Goal: Find specific page/section: Find specific page/section

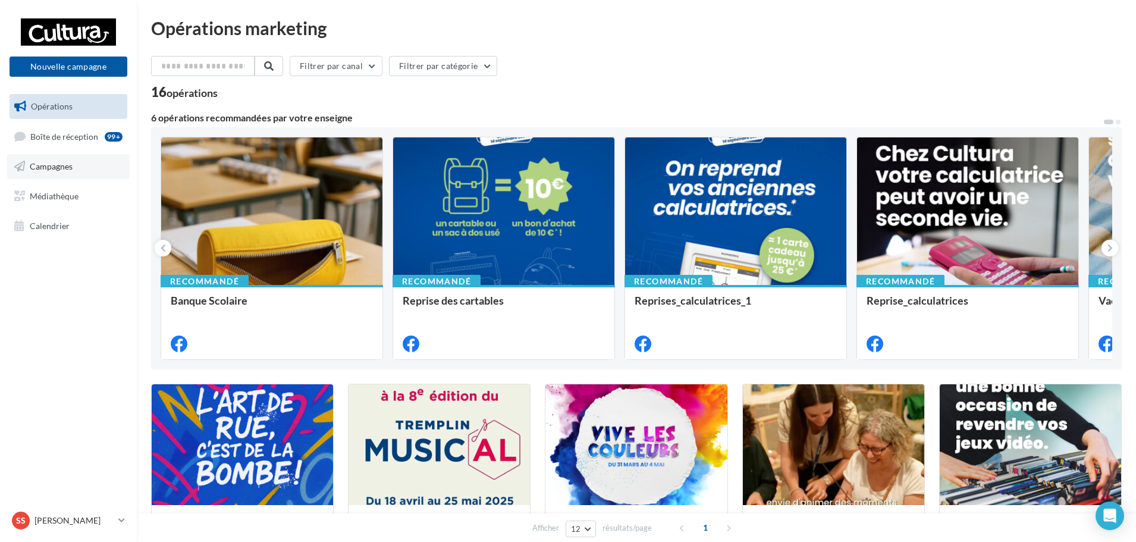
click at [47, 155] on link "Campagnes" at bounding box center [68, 166] width 123 height 25
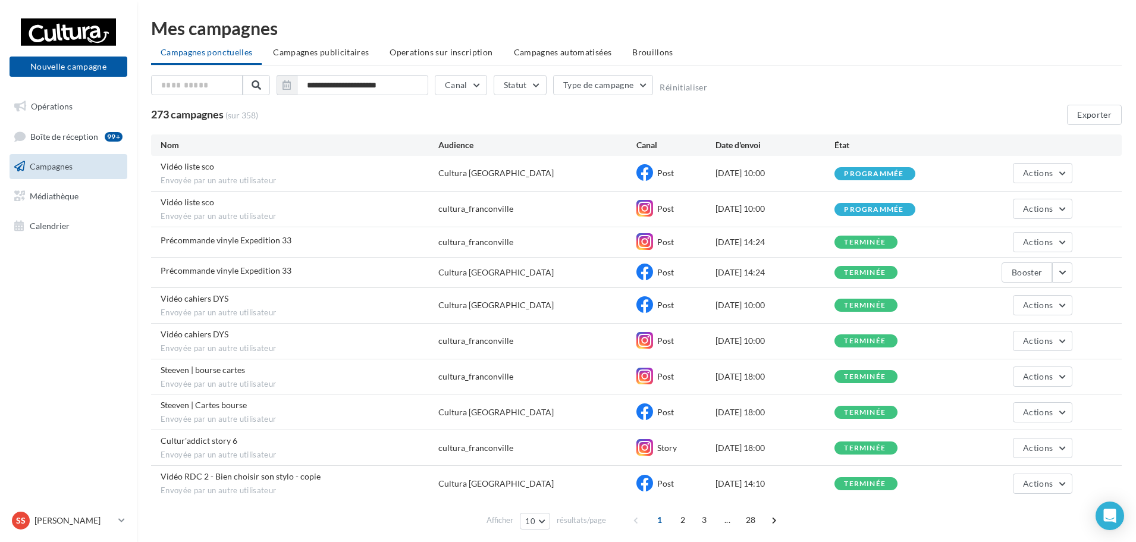
click at [264, 493] on span "Envoyée par un autre utilisateur" at bounding box center [300, 490] width 278 height 11
click at [248, 502] on div "Nom Audience Canal Date d'envoi État Vidéo liste sco Envoyée par un autre utili…" at bounding box center [636, 334] width 971 height 400
click at [96, 325] on nav "Nouvelle campagne Nouvelle campagne Opérations Boîte de réception 99+ Campagnes…" at bounding box center [68, 271] width 137 height 542
